Goal: Navigation & Orientation: Find specific page/section

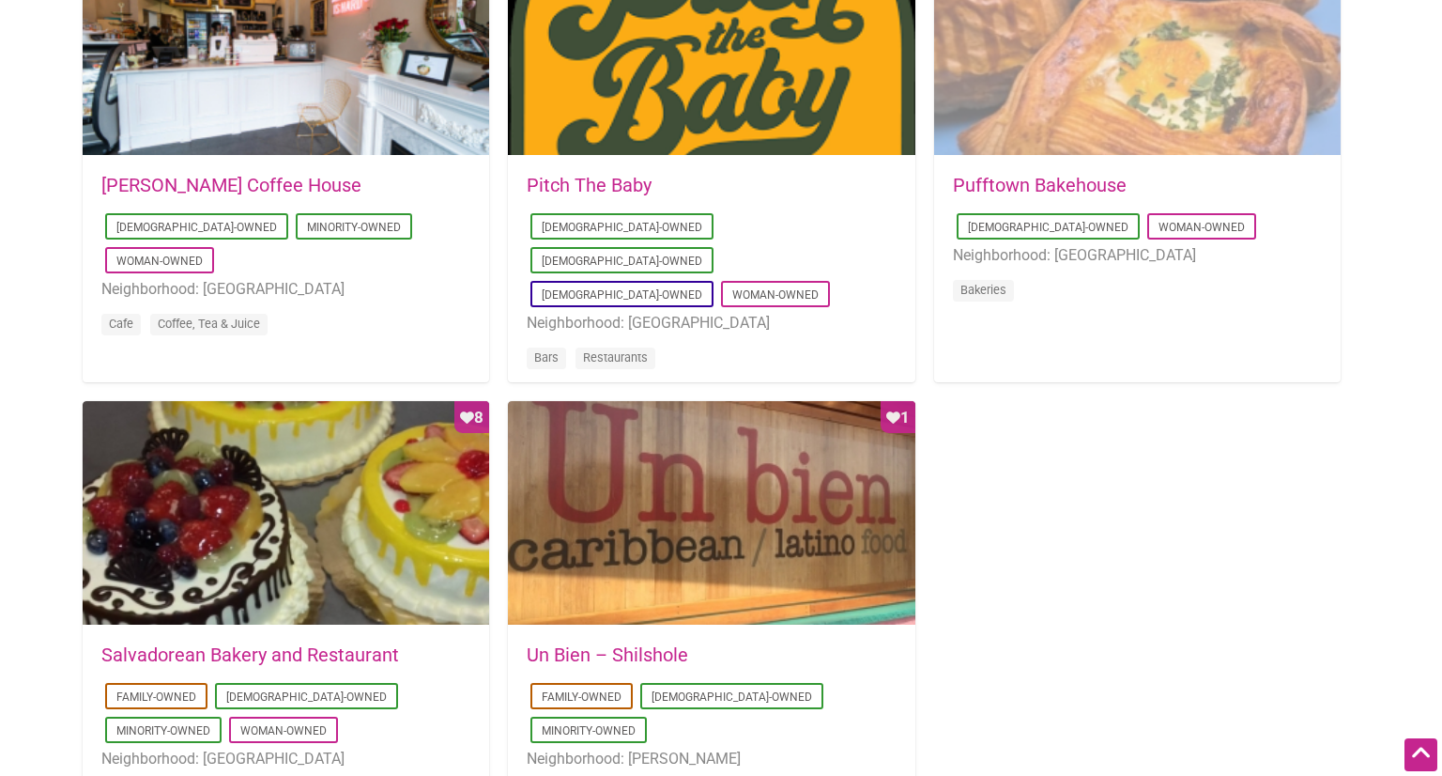
scroll to position [1536, 0]
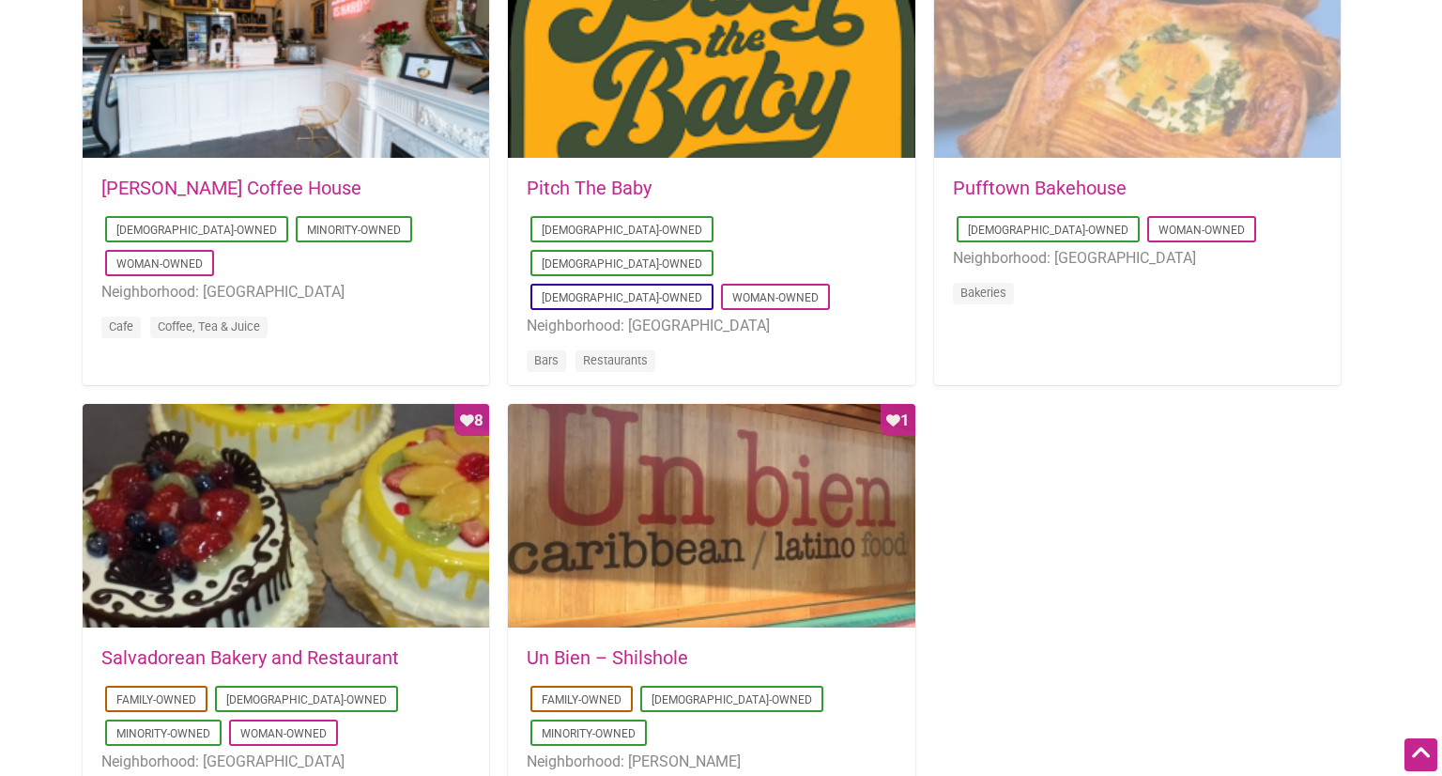
click at [1080, 90] on div "Favorite Count 2" at bounding box center [1137, 46] width 407 height 225
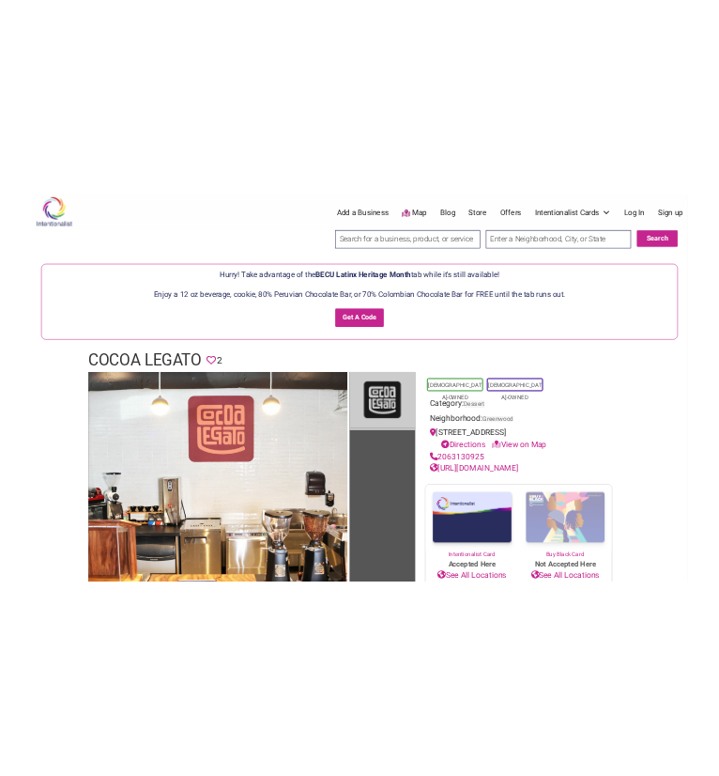
scroll to position [2, 0]
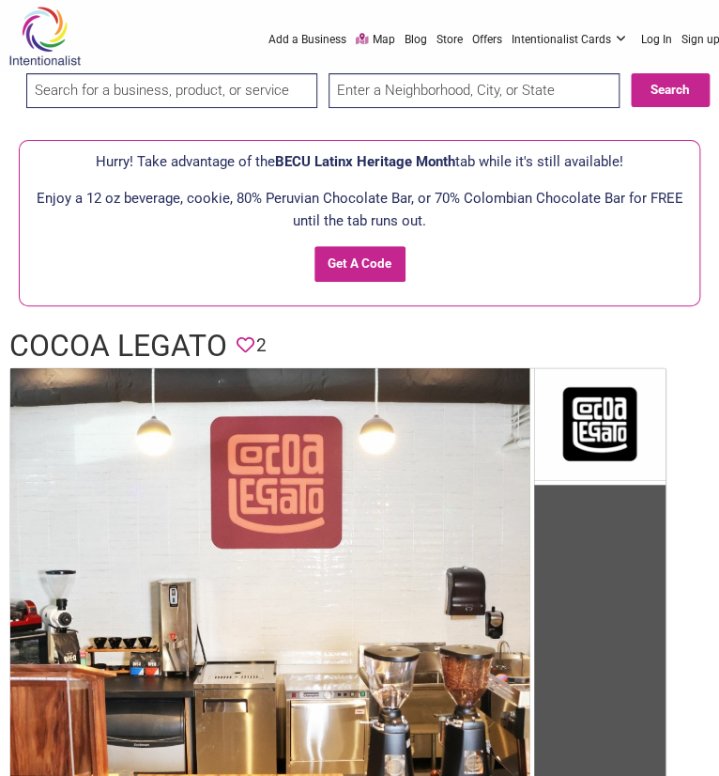
click at [44, 42] on img at bounding box center [44, 36] width 89 height 61
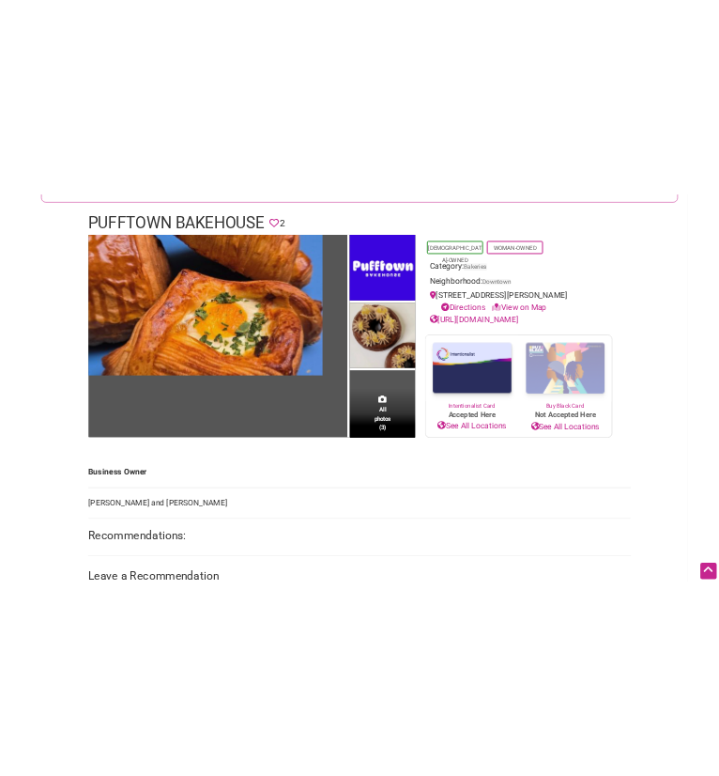
scroll to position [273, 0]
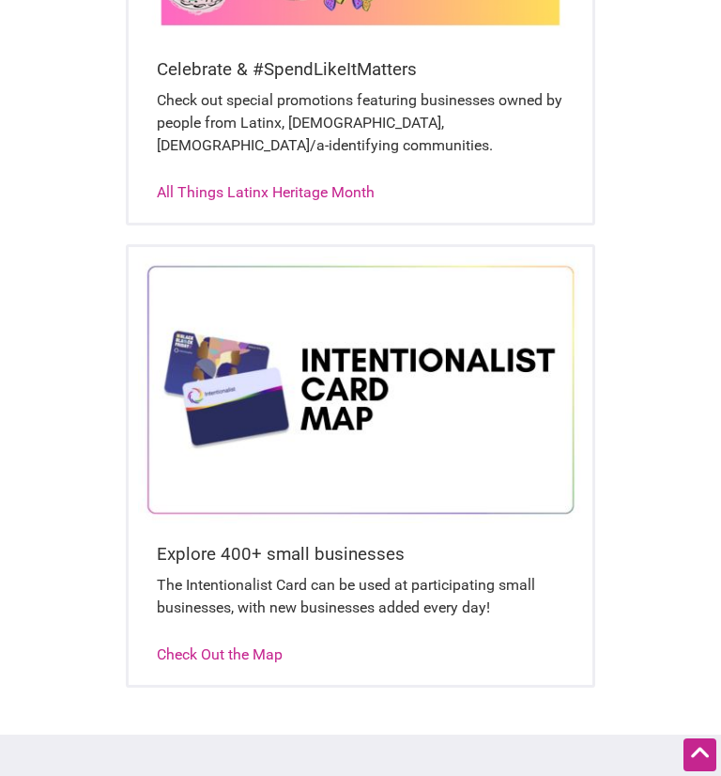
scroll to position [1373, 0]
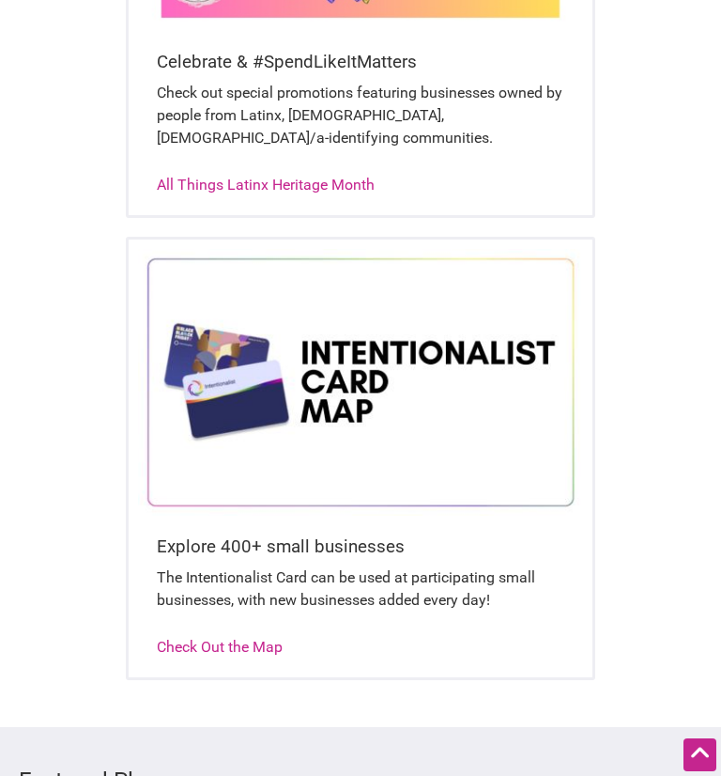
click at [321, 132] on div "Check out special promotions featuring businesses owned by people from Latinx, …" at bounding box center [360, 125] width 407 height 86
click at [317, 176] on link "All Things Latinx Heritage Month" at bounding box center [266, 185] width 218 height 18
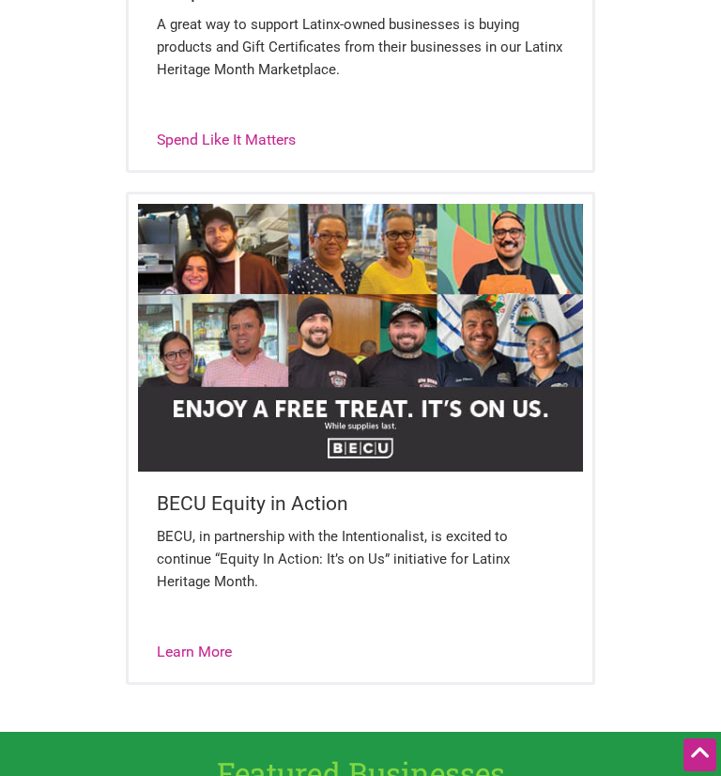
scroll to position [1636, 0]
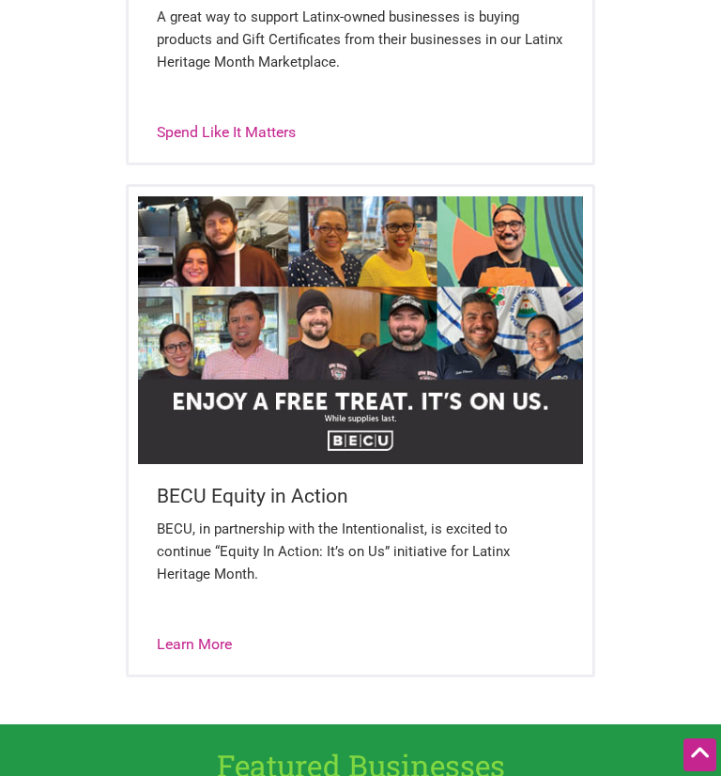
click at [409, 297] on img at bounding box center [360, 329] width 445 height 267
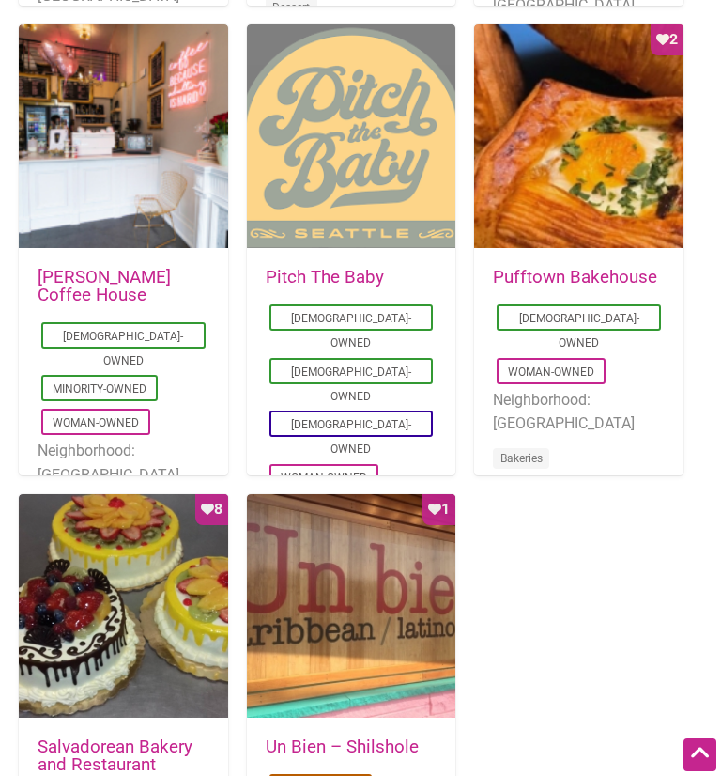
scroll to position [1324, 0]
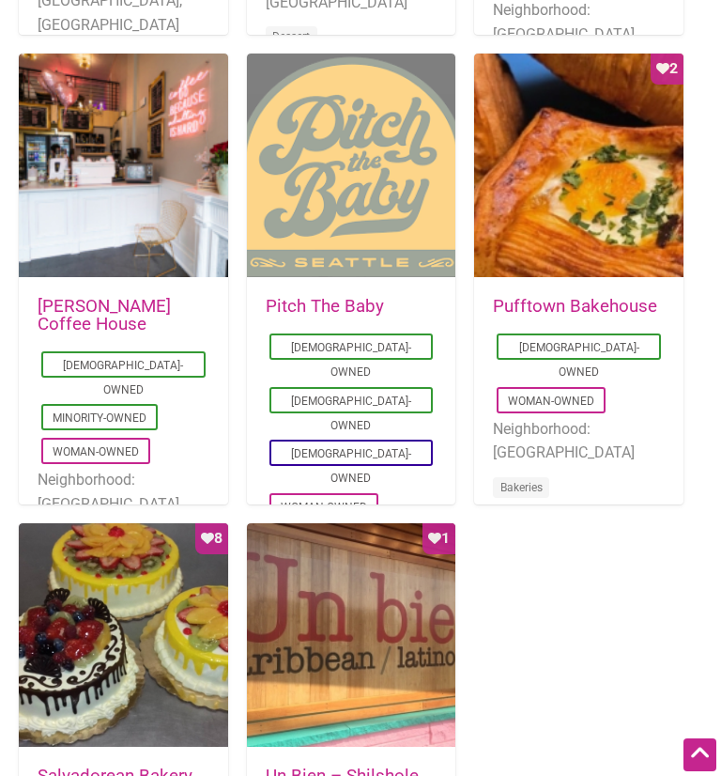
click at [314, 154] on div at bounding box center [351, 166] width 209 height 225
